Goal: Browse casually

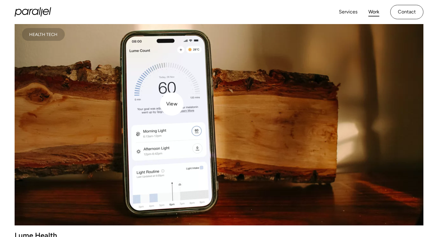
click at [171, 104] on video at bounding box center [219, 123] width 409 height 205
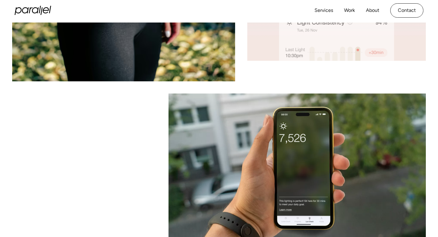
scroll to position [2026, 0]
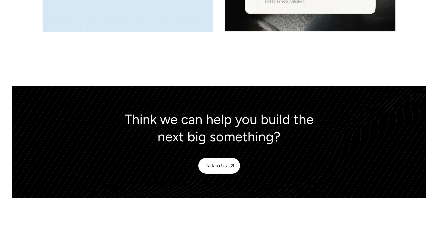
scroll to position [2621, 0]
